Goal: Transaction & Acquisition: Book appointment/travel/reservation

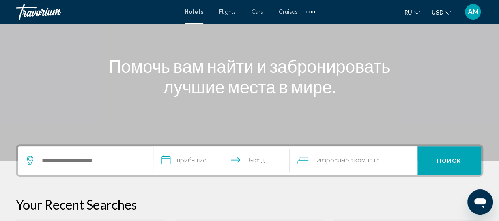
click at [64, 161] on input "Search widget" at bounding box center [91, 160] width 100 height 12
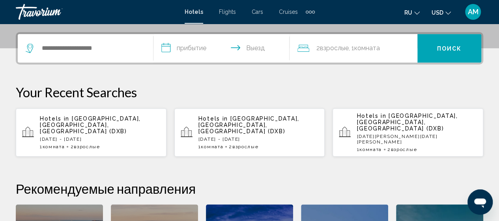
scroll to position [195, 0]
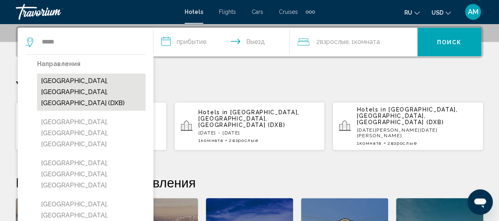
click at [65, 85] on button "[GEOGRAPHIC_DATA], [GEOGRAPHIC_DATA], [GEOGRAPHIC_DATA] (DXB)" at bounding box center [91, 91] width 109 height 37
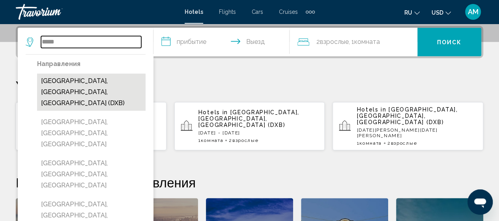
type input "**********"
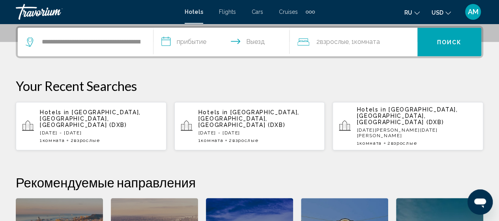
click at [217, 42] on input "**********" at bounding box center [223, 43] width 139 height 31
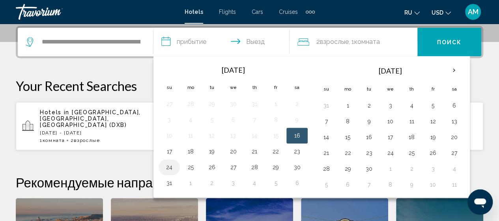
click at [168, 166] on button "24" at bounding box center [169, 166] width 13 height 11
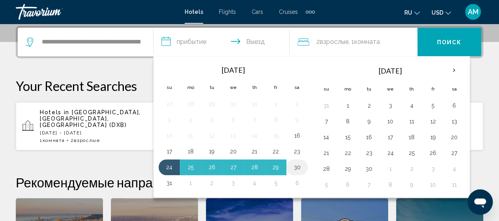
click at [296, 166] on button "30" at bounding box center [297, 166] width 13 height 11
type input "**********"
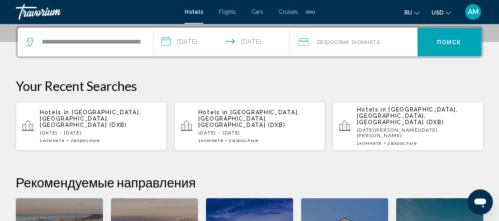
click at [460, 49] on button "Поиск" at bounding box center [450, 42] width 64 height 28
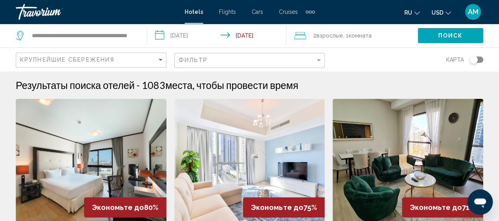
click at [112, 165] on img "Main content" at bounding box center [91, 162] width 151 height 126
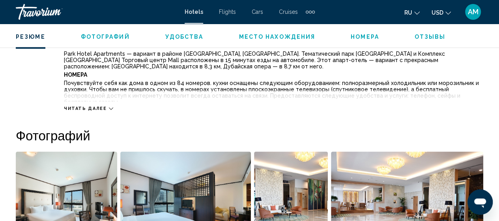
scroll to position [377, 0]
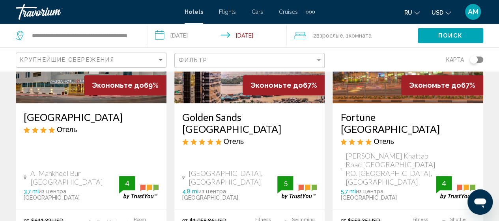
scroll to position [474, 0]
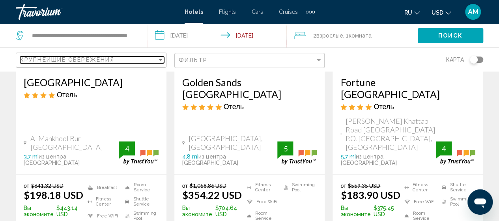
click at [140, 56] on div "Крупнейшие сбережения" at bounding box center [88, 59] width 137 height 6
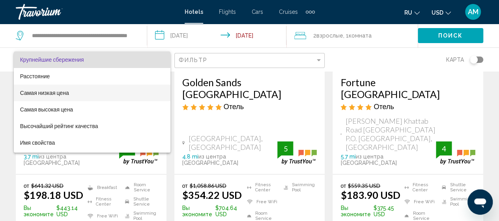
click at [74, 93] on span "Самая низкая цена" at bounding box center [92, 92] width 144 height 17
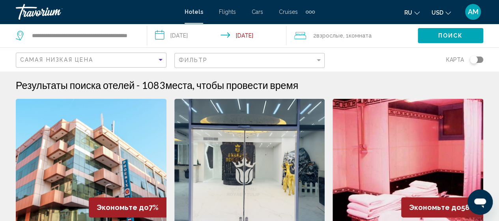
click at [263, 173] on img "Main content" at bounding box center [250, 162] width 151 height 126
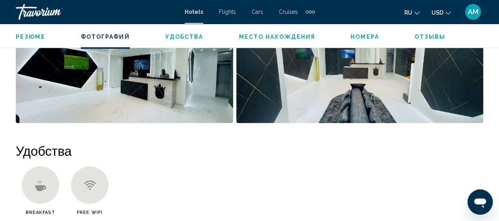
scroll to position [671, 0]
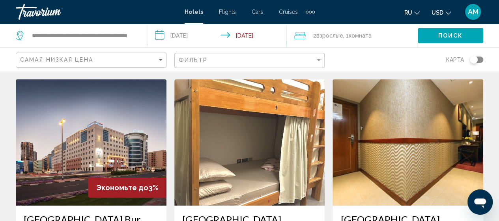
scroll to position [316, 0]
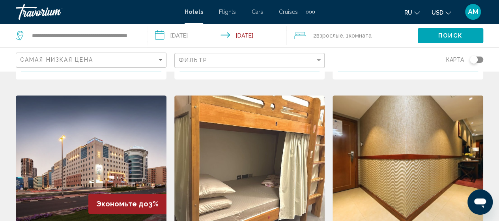
click at [114, 124] on img "Main content" at bounding box center [91, 158] width 151 height 126
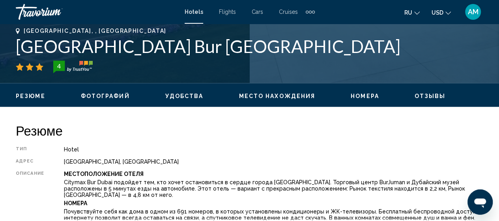
scroll to position [101, 0]
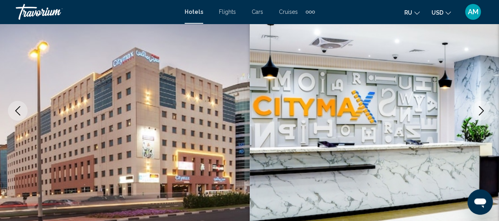
click at [484, 107] on icon "Next image" at bounding box center [481, 110] width 9 height 9
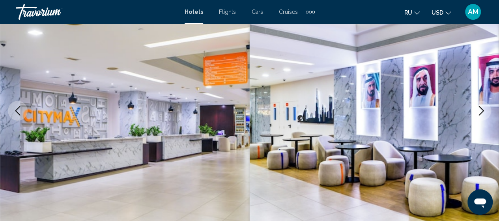
click at [484, 107] on icon "Next image" at bounding box center [481, 110] width 9 height 9
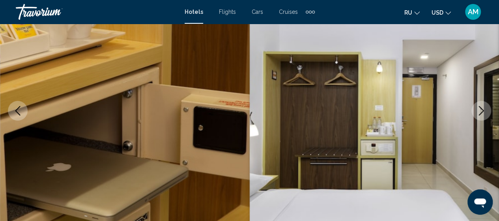
click at [480, 115] on button "Next image" at bounding box center [482, 111] width 20 height 20
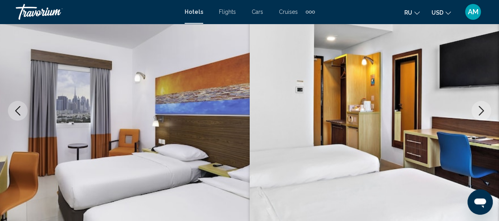
click at [482, 108] on icon "Next image" at bounding box center [481, 110] width 5 height 9
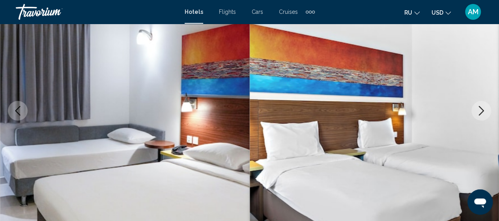
click at [482, 108] on icon "Next image" at bounding box center [481, 110] width 5 height 9
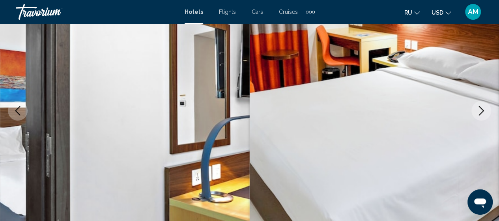
click at [482, 108] on icon "Next image" at bounding box center [481, 110] width 5 height 9
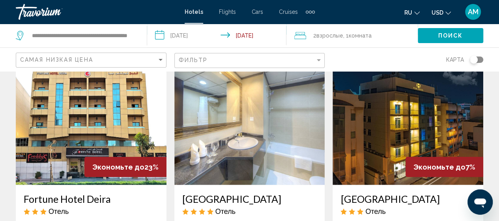
scroll to position [1027, 0]
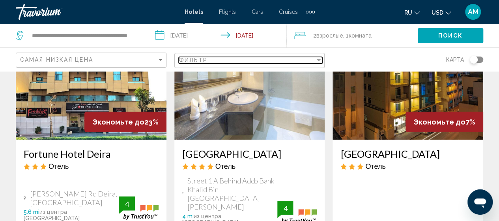
click at [317, 62] on div "Filter" at bounding box center [318, 60] width 7 height 6
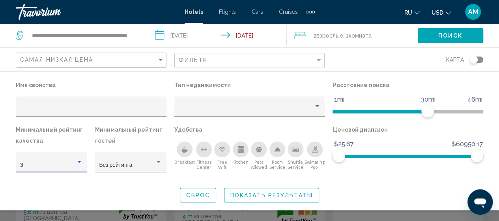
click at [81, 161] on div "Hotel Filters" at bounding box center [79, 162] width 4 height 2
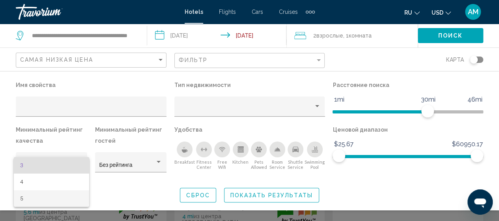
click at [50, 198] on span "5" at bounding box center [51, 198] width 63 height 17
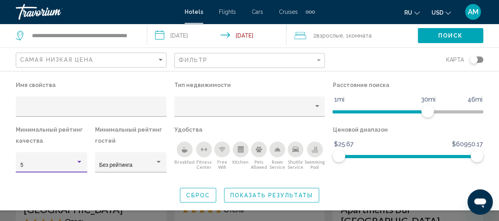
click at [289, 195] on span "Показать результаты" at bounding box center [272, 195] width 83 height 6
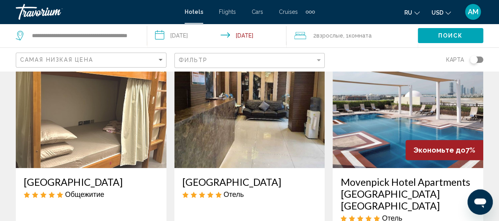
scroll to position [39, 0]
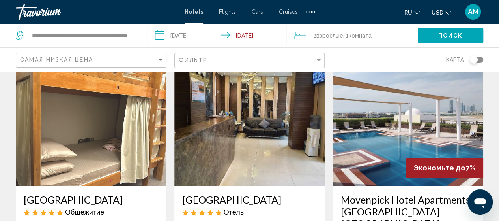
click at [403, 96] on img "Main content" at bounding box center [408, 122] width 151 height 126
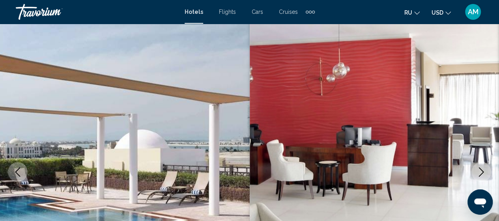
scroll to position [101, 0]
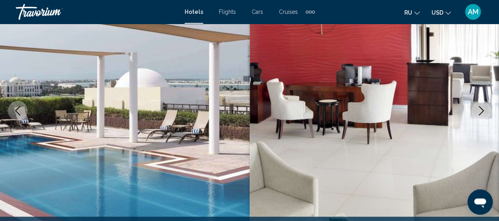
click at [485, 106] on icon "Next image" at bounding box center [481, 110] width 9 height 9
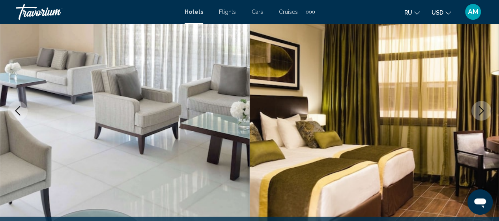
click at [485, 106] on icon "Next image" at bounding box center [481, 110] width 9 height 9
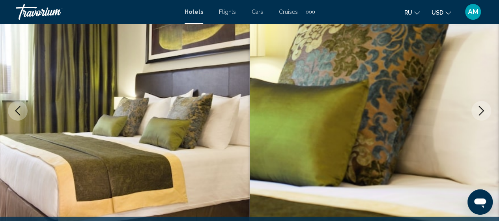
click at [486, 105] on button "Next image" at bounding box center [482, 111] width 20 height 20
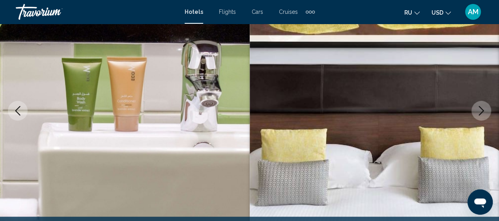
click at [493, 104] on img "Main content" at bounding box center [375, 110] width 250 height 375
click at [484, 110] on icon "Next image" at bounding box center [481, 110] width 9 height 9
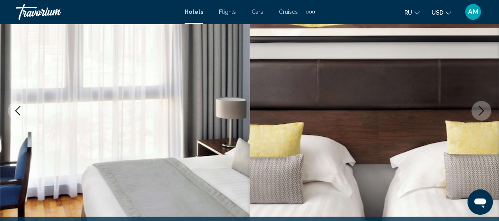
click at [484, 110] on icon "Next image" at bounding box center [481, 110] width 9 height 9
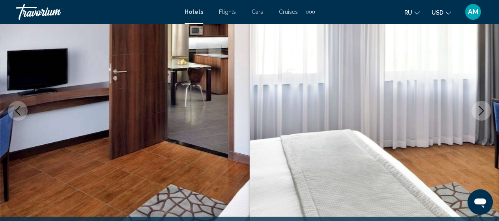
click at [484, 110] on icon "Next image" at bounding box center [481, 110] width 9 height 9
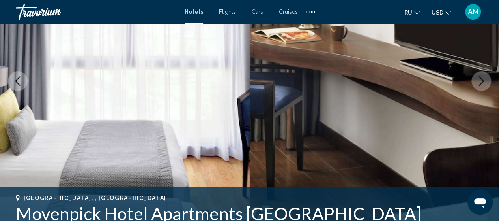
scroll to position [180, 0]
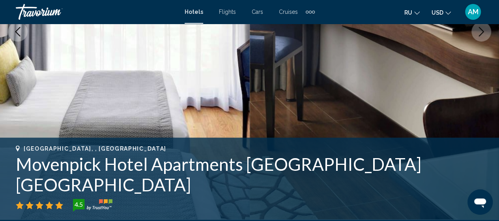
click at [476, 32] on button "Next image" at bounding box center [482, 32] width 20 height 20
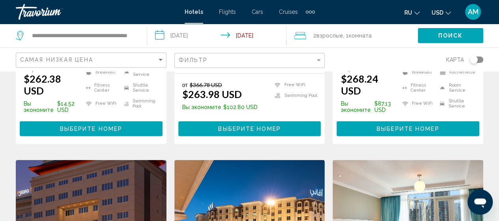
scroll to position [711, 0]
